Goal: Information Seeking & Learning: Find specific fact

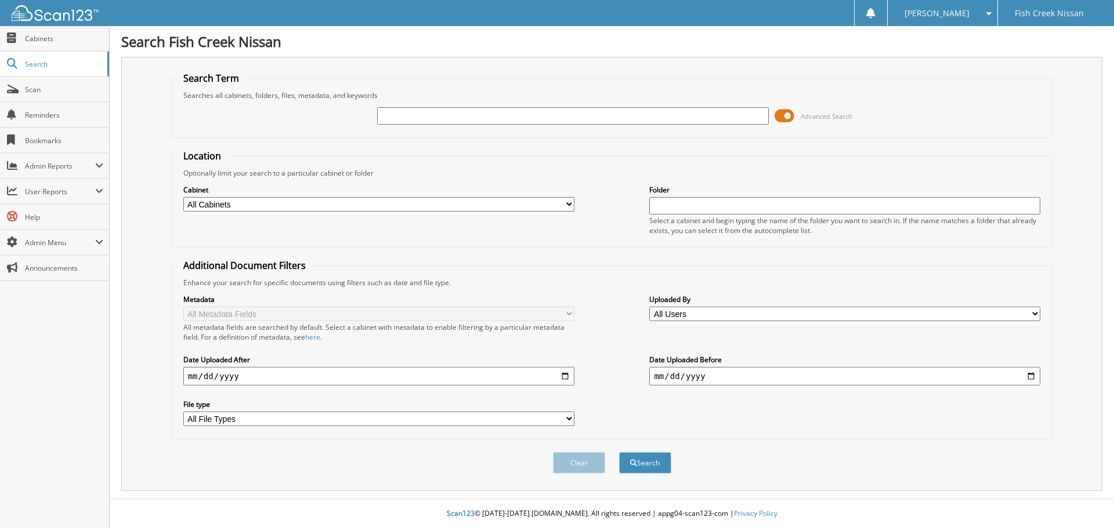
click at [412, 114] on input "text" at bounding box center [572, 115] width 391 height 17
type input "25045320"
click at [619, 452] on button "Search" at bounding box center [645, 462] width 52 height 21
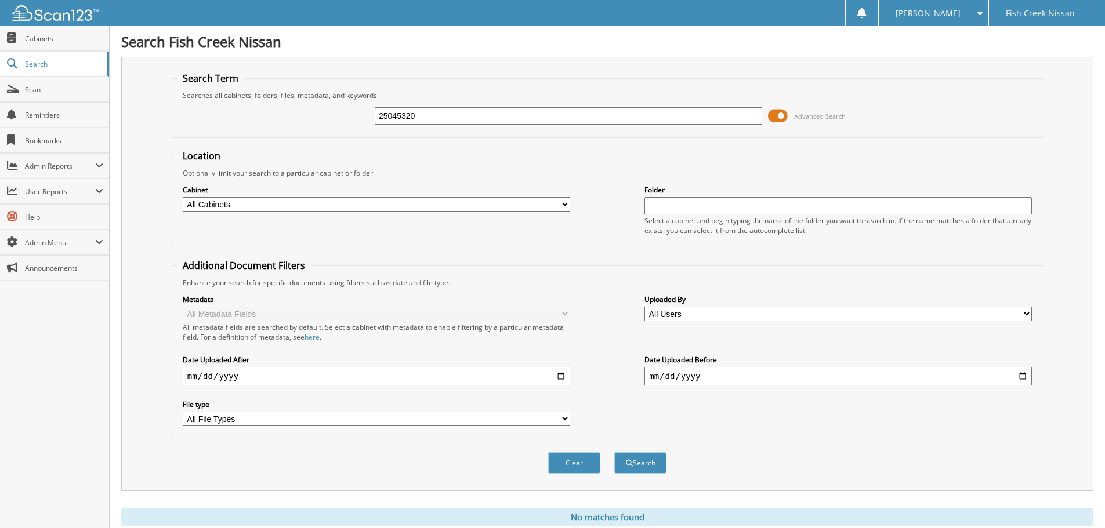
click at [459, 116] on input "25045320" at bounding box center [568, 115] width 387 height 17
type input "2504320"
click at [614, 452] on button "Search" at bounding box center [640, 462] width 52 height 21
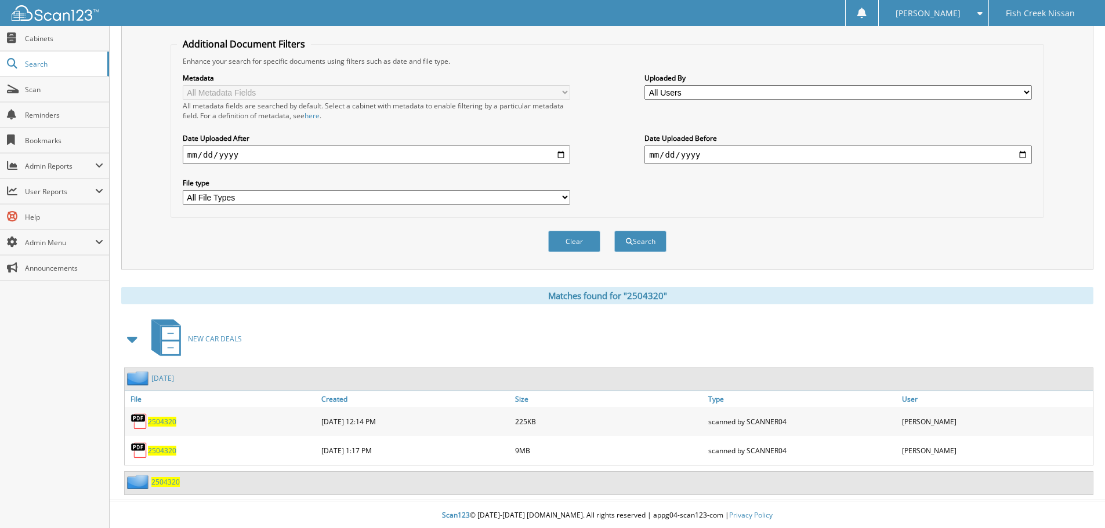
scroll to position [224, 0]
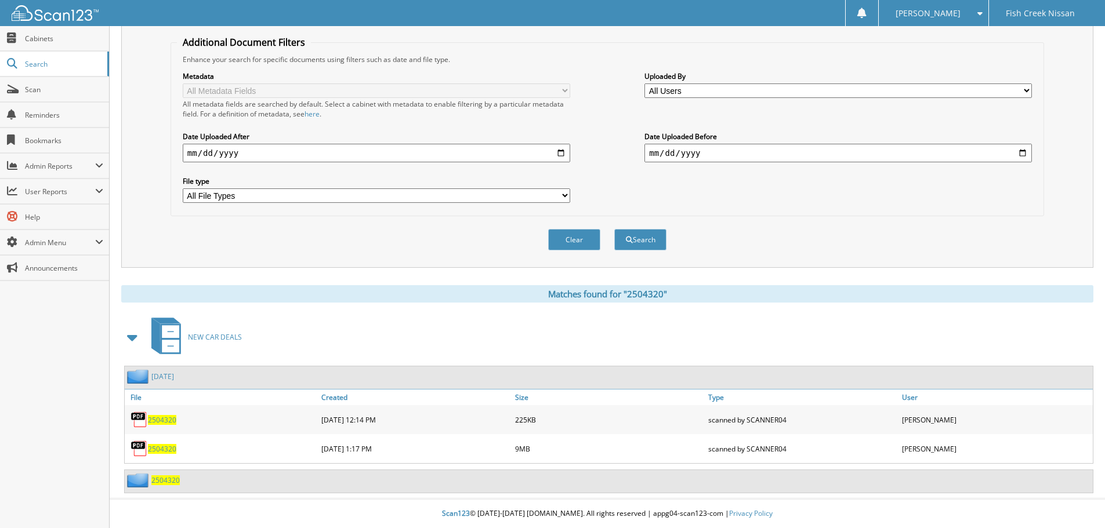
click at [169, 447] on span "2504320" at bounding box center [162, 449] width 28 height 10
